Goal: Task Accomplishment & Management: Use online tool/utility

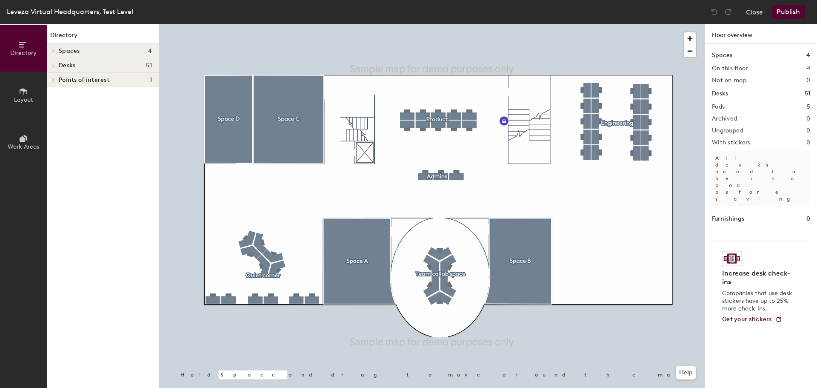
click at [17, 88] on button "Layout" at bounding box center [23, 95] width 47 height 47
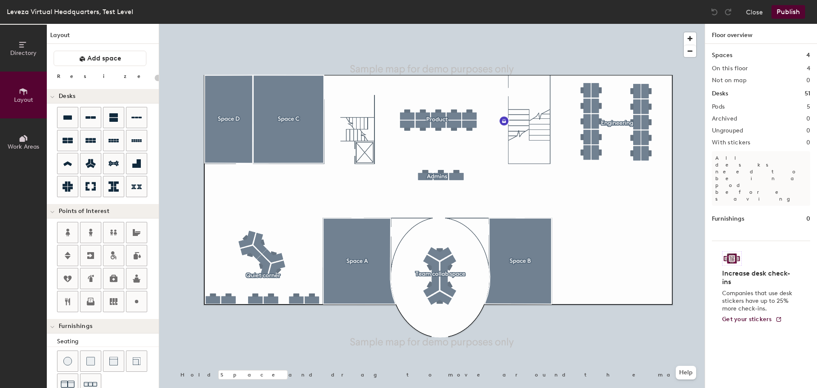
click at [26, 56] on span "Directory" at bounding box center [23, 52] width 26 height 7
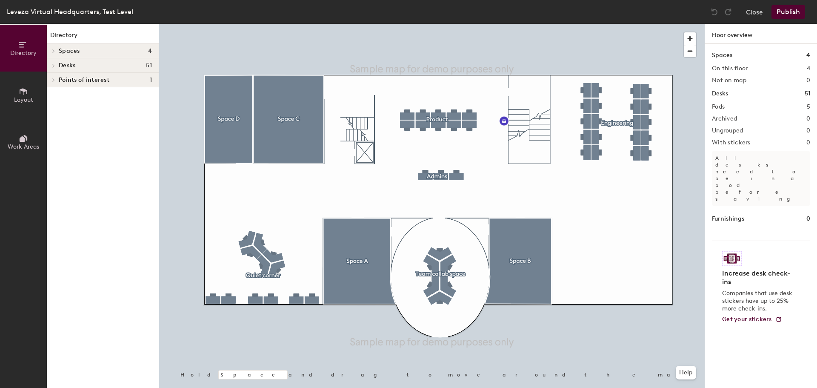
click at [53, 52] on icon at bounding box center [54, 50] width 2 height 3
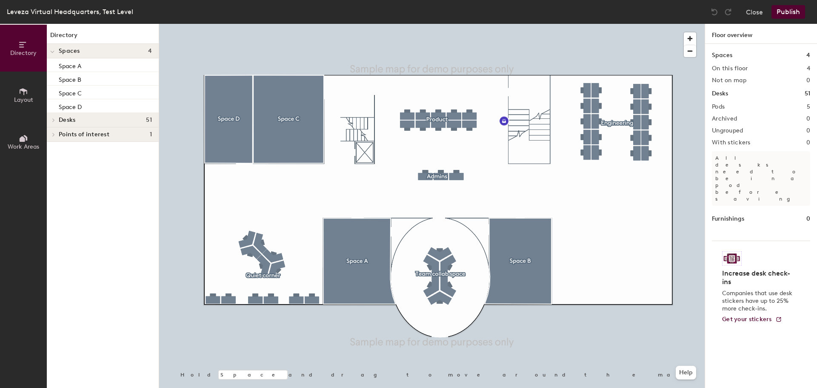
click at [53, 52] on icon at bounding box center [52, 52] width 3 height 2
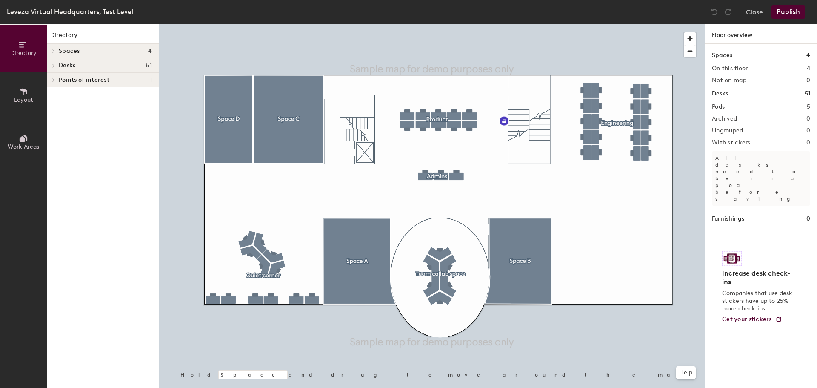
click at [54, 65] on icon at bounding box center [53, 65] width 3 height 4
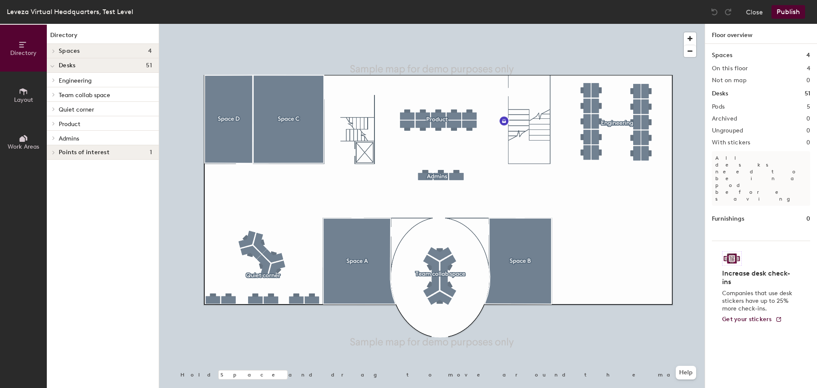
click at [54, 65] on icon at bounding box center [52, 66] width 4 height 3
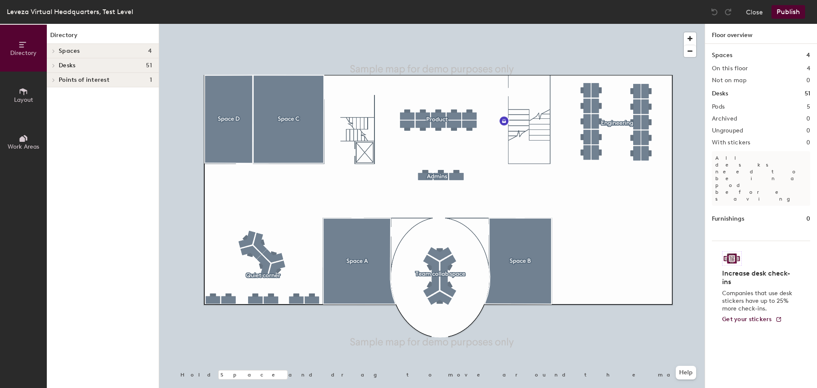
click at [23, 146] on span "Work Areas" at bounding box center [24, 146] width 32 height 7
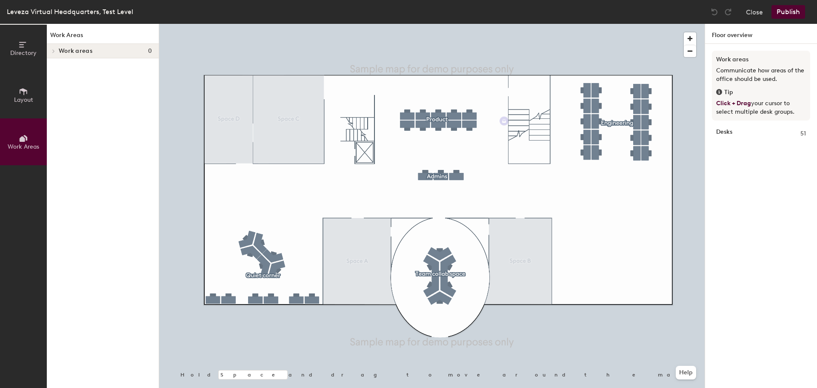
click at [31, 102] on span "Layout" at bounding box center [23, 99] width 19 height 7
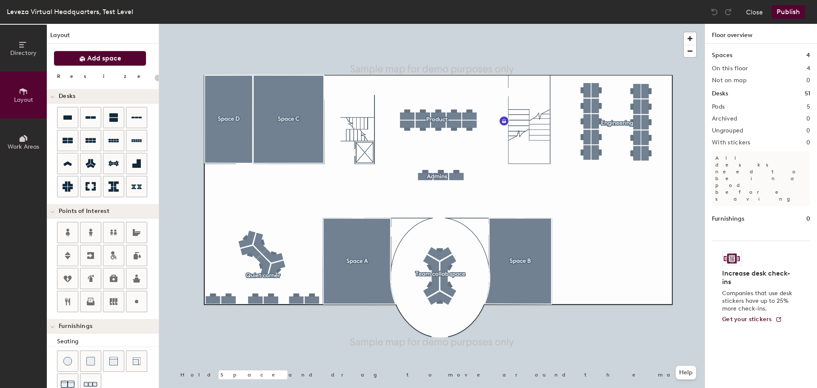
click at [89, 52] on button "Add space" at bounding box center [100, 58] width 93 height 15
click at [93, 52] on button "Add space" at bounding box center [100, 58] width 93 height 15
click at [93, 56] on span "Add space" at bounding box center [104, 58] width 34 height 9
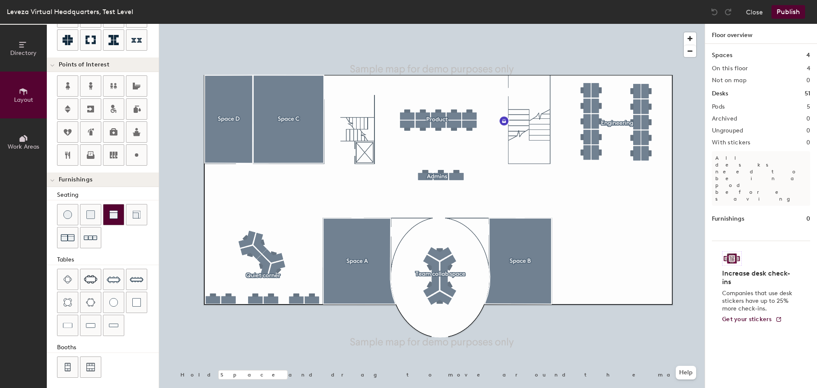
scroll to position [150, 0]
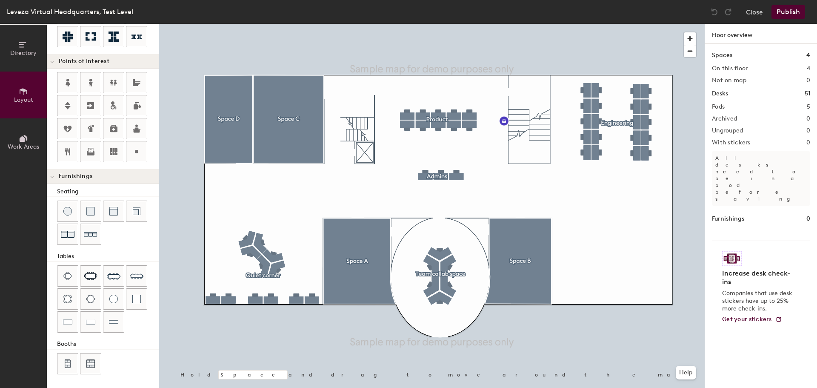
click at [20, 131] on button "Work Areas" at bounding box center [23, 141] width 47 height 47
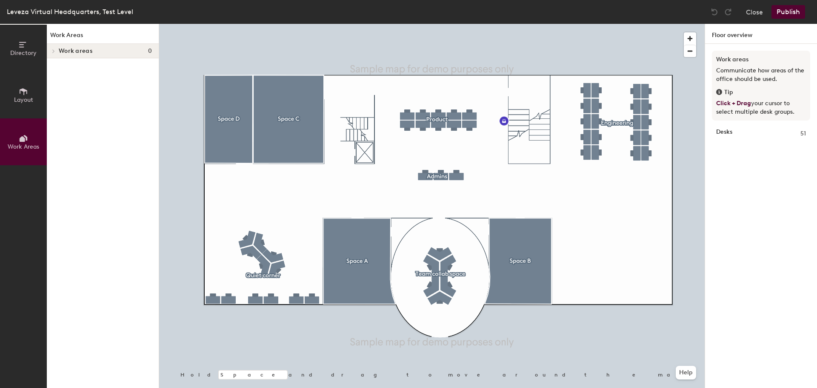
scroll to position [0, 0]
click at [12, 41] on button "Directory" at bounding box center [23, 48] width 47 height 47
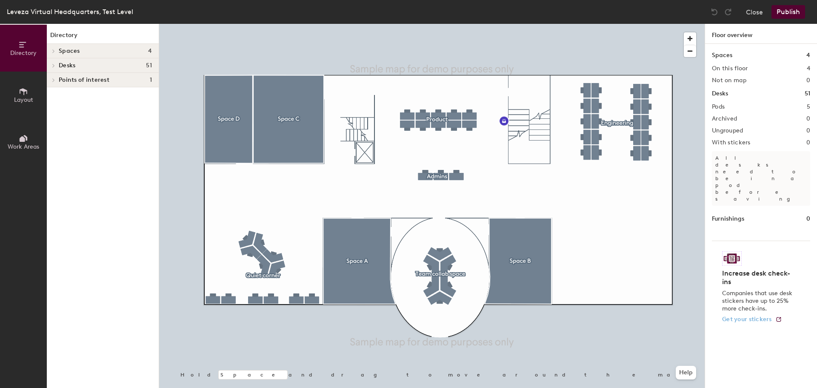
click at [752, 315] on span "Get your stickers" at bounding box center [748, 318] width 50 height 7
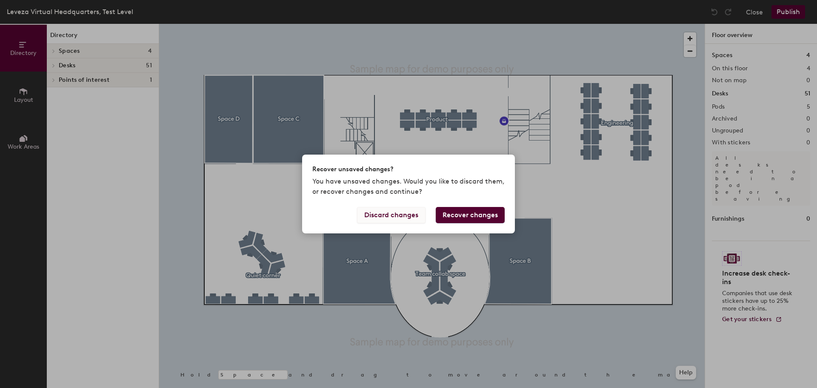
click at [399, 219] on button "Discard changes" at bounding box center [391, 215] width 69 height 16
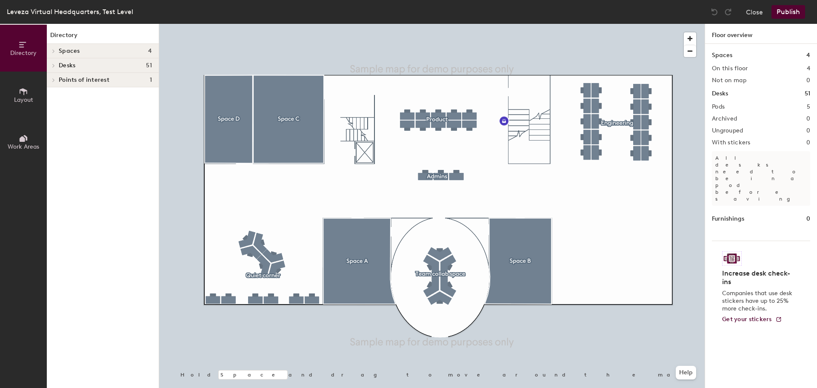
click at [15, 77] on button "Layout" at bounding box center [23, 95] width 47 height 47
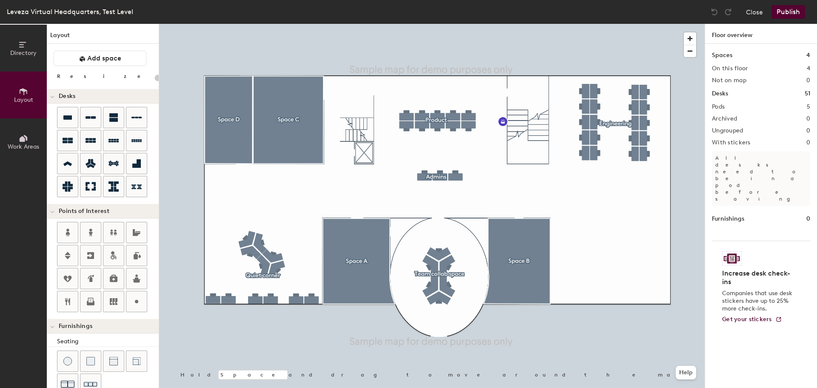
click at [25, 54] on span "Directory" at bounding box center [23, 52] width 26 height 7
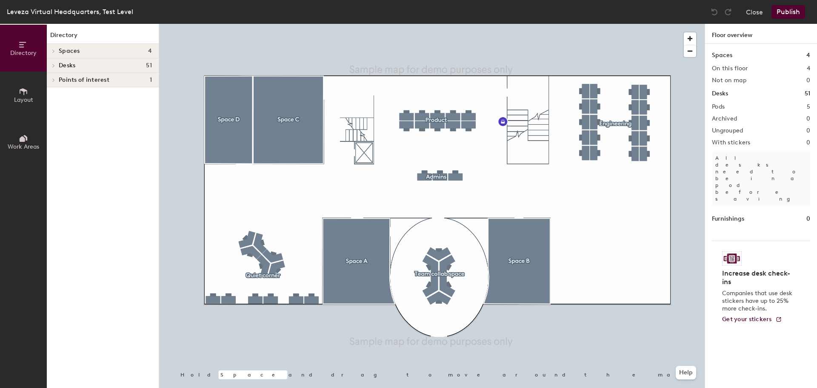
click at [21, 87] on icon at bounding box center [23, 91] width 9 height 9
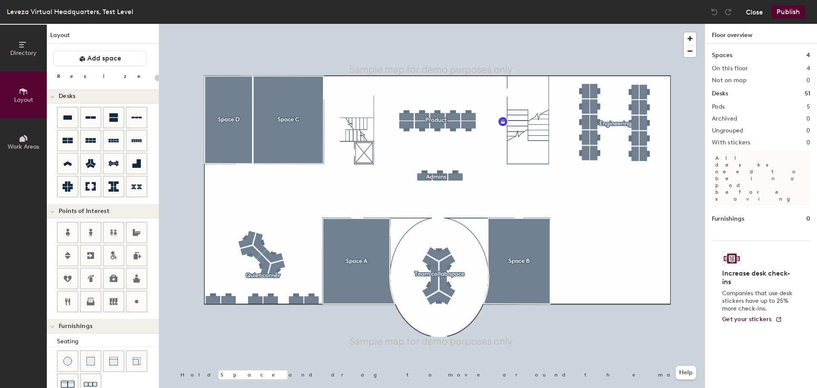
click at [756, 12] on button "Close" at bounding box center [754, 12] width 17 height 14
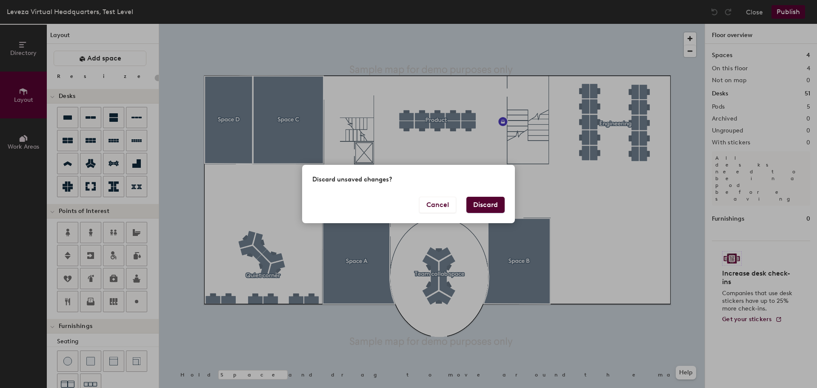
click at [474, 200] on button "Discard" at bounding box center [486, 205] width 38 height 16
